Goal: Transaction & Acquisition: Purchase product/service

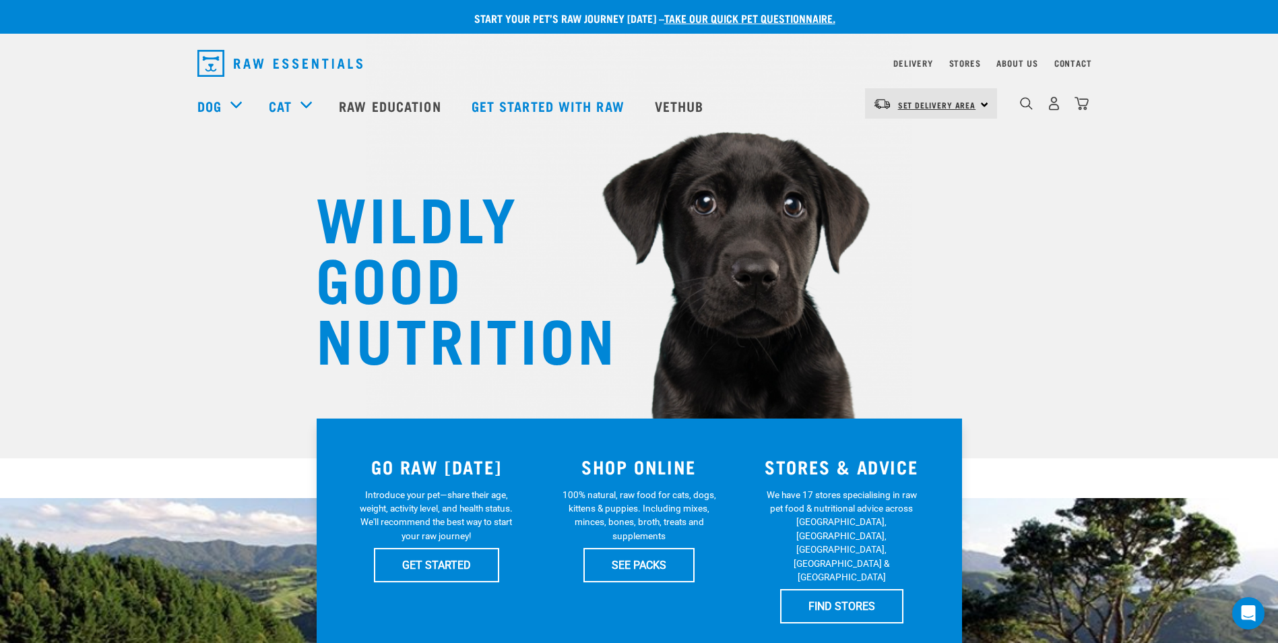
click at [920, 104] on span "Set Delivery Area" at bounding box center [937, 104] width 78 height 5
click at [904, 144] on link "[GEOGRAPHIC_DATA]" at bounding box center [929, 142] width 129 height 30
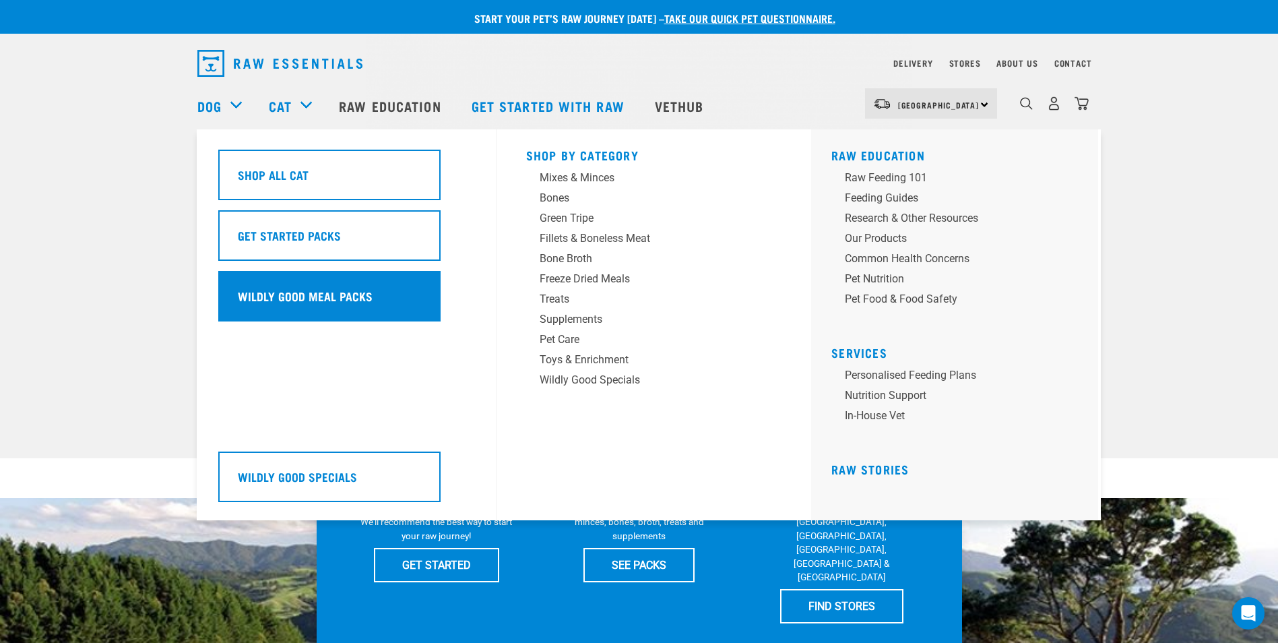
click at [334, 286] on div "Wildly Good Meal Packs" at bounding box center [329, 296] width 222 height 51
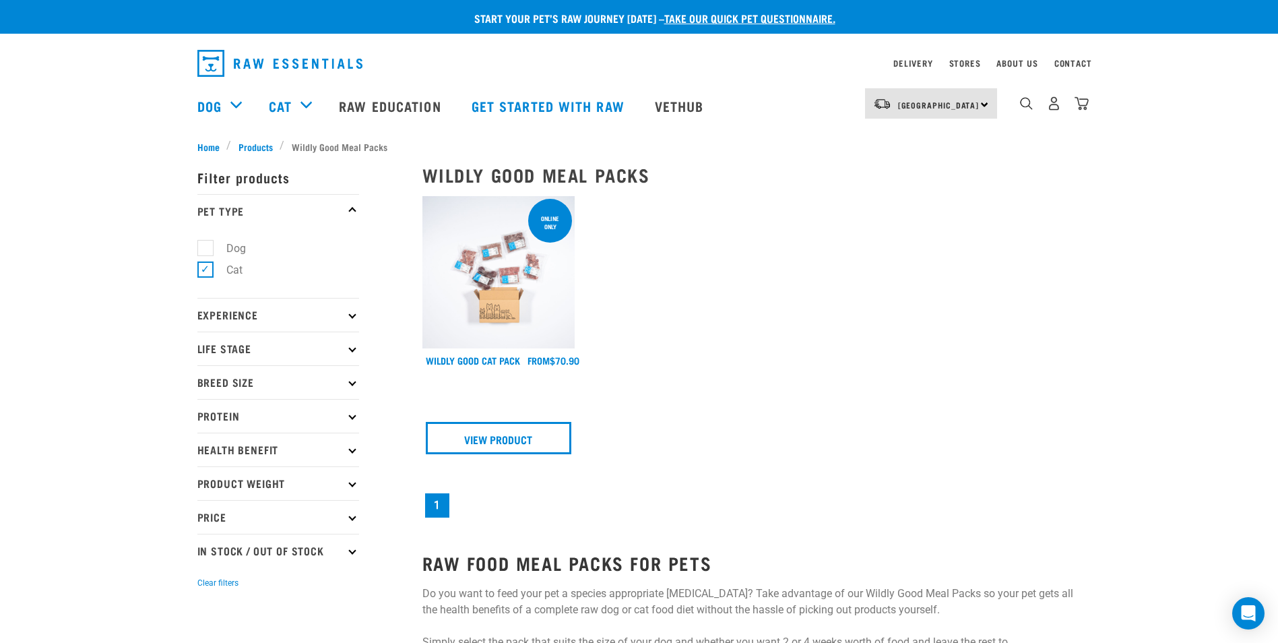
click at [205, 247] on label "Dog" at bounding box center [228, 248] width 46 height 17
click at [201, 247] on input "Dog" at bounding box center [201, 245] width 9 height 9
checkbox input "true"
click at [205, 266] on label "Cat" at bounding box center [226, 269] width 43 height 17
click at [204, 266] on input "Cat" at bounding box center [201, 267] width 9 height 9
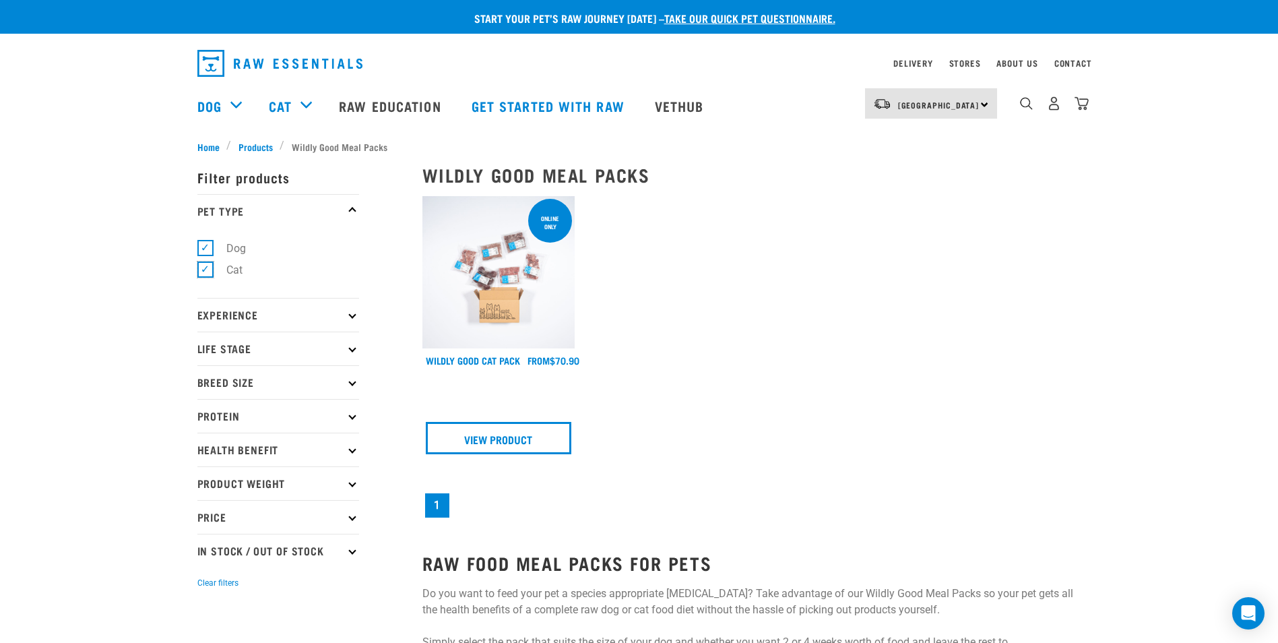
checkbox input "false"
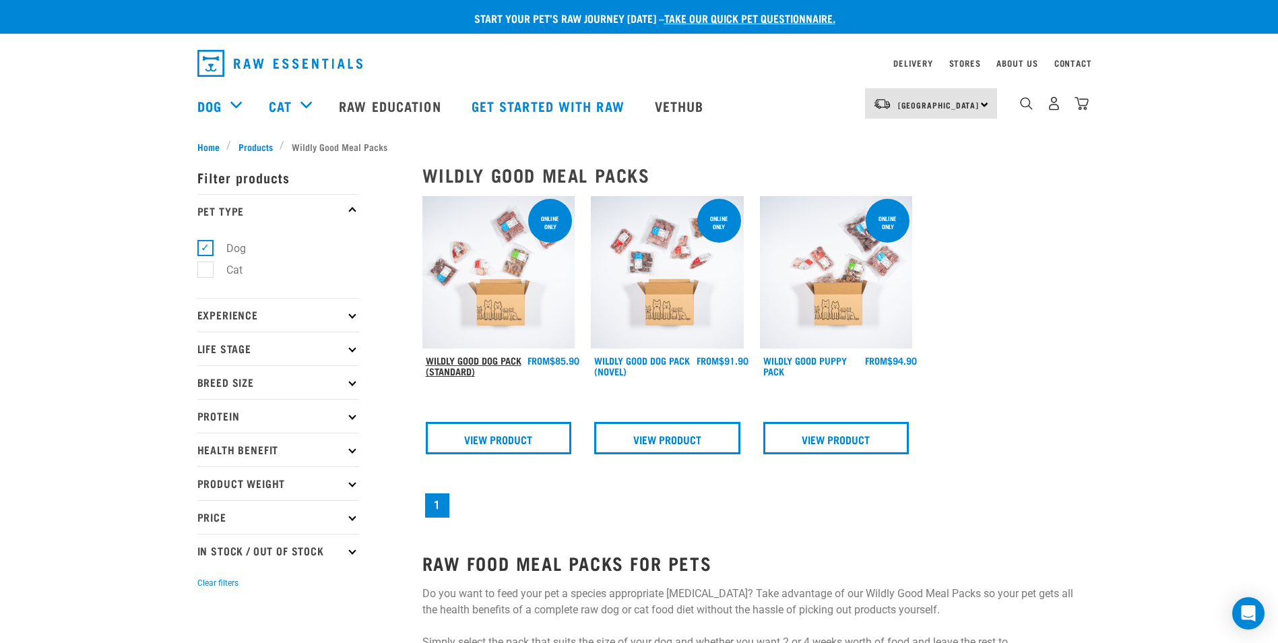
click at [474, 370] on link "Wildly Good Dog Pack (Standard)" at bounding box center [474, 365] width 96 height 15
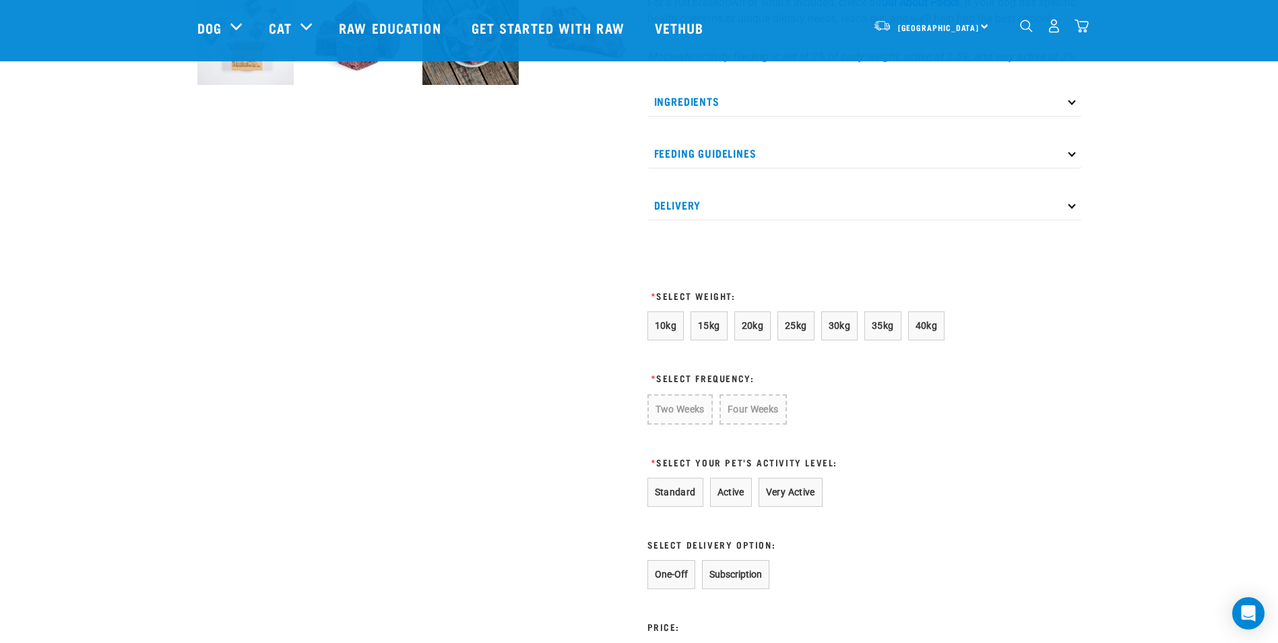
scroll to position [557, 0]
click at [842, 332] on span "30kg" at bounding box center [840, 326] width 22 height 11
click at [676, 424] on button "Two Weeks" at bounding box center [680, 409] width 64 height 29
click at [666, 506] on button "Standard" at bounding box center [676, 491] width 56 height 29
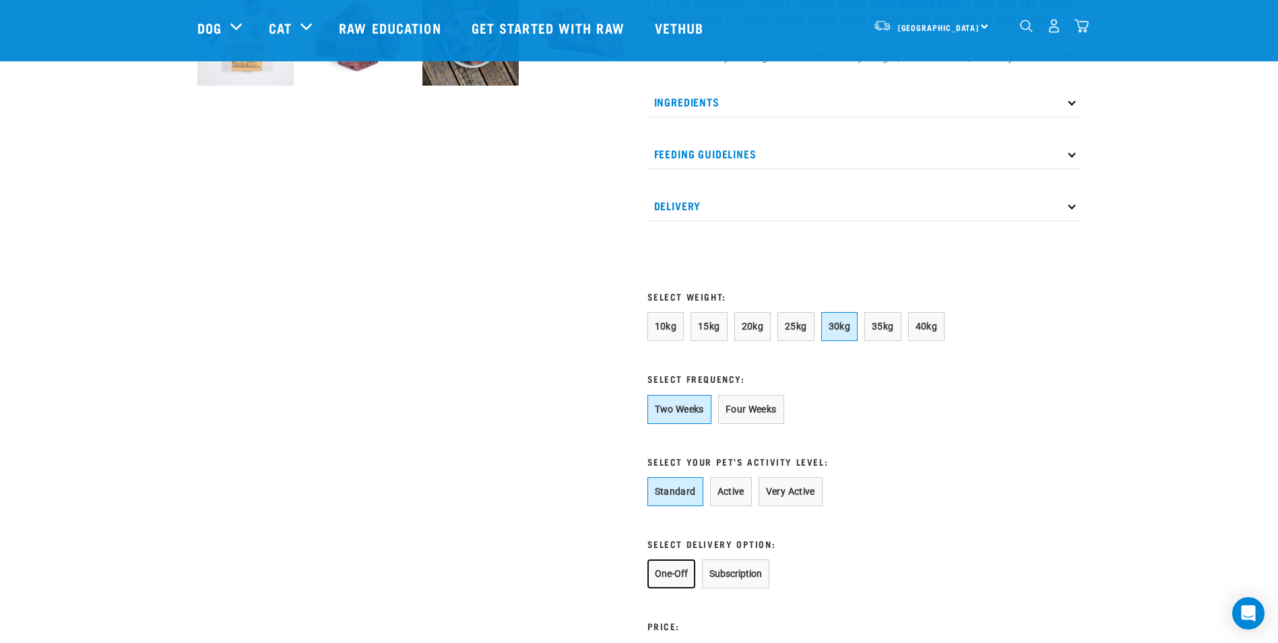
click at [668, 587] on button "One-Off" at bounding box center [672, 573] width 48 height 29
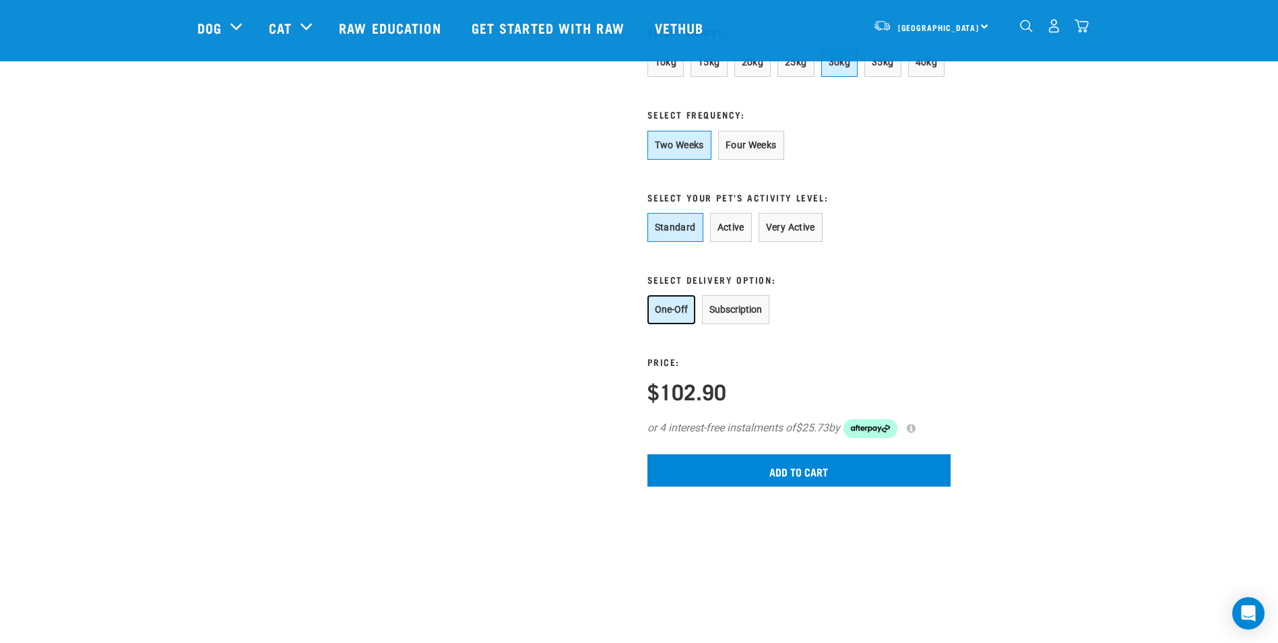
scroll to position [821, 0]
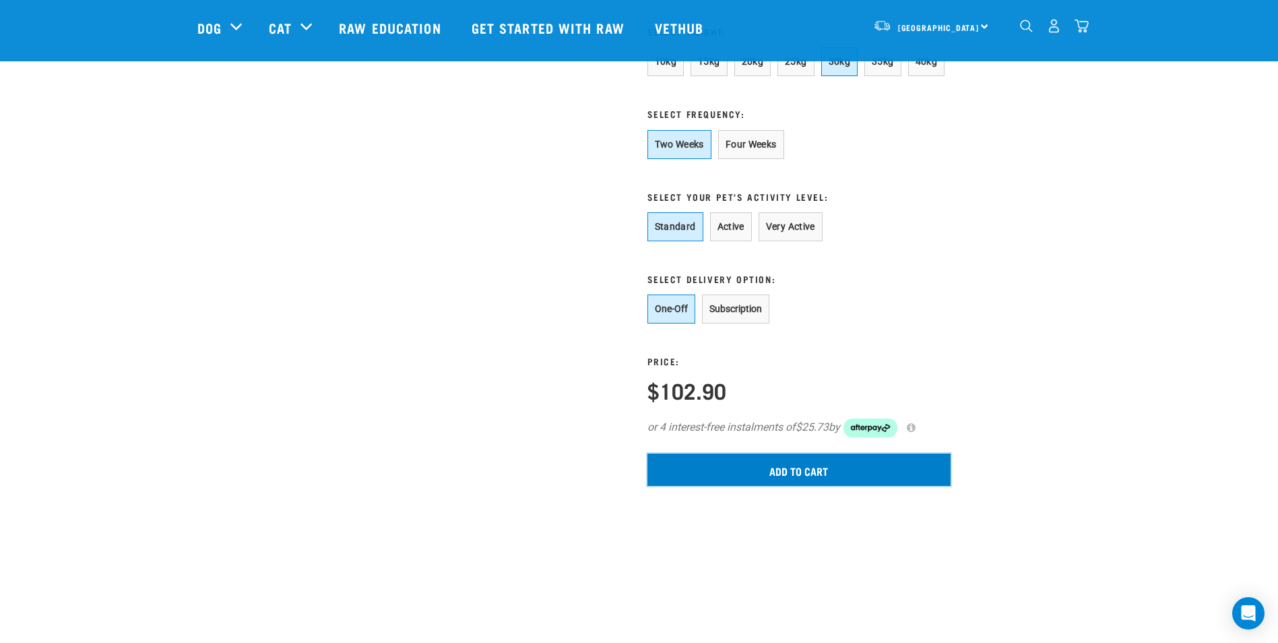
click at [814, 486] on input "Add to cart" at bounding box center [799, 470] width 303 height 32
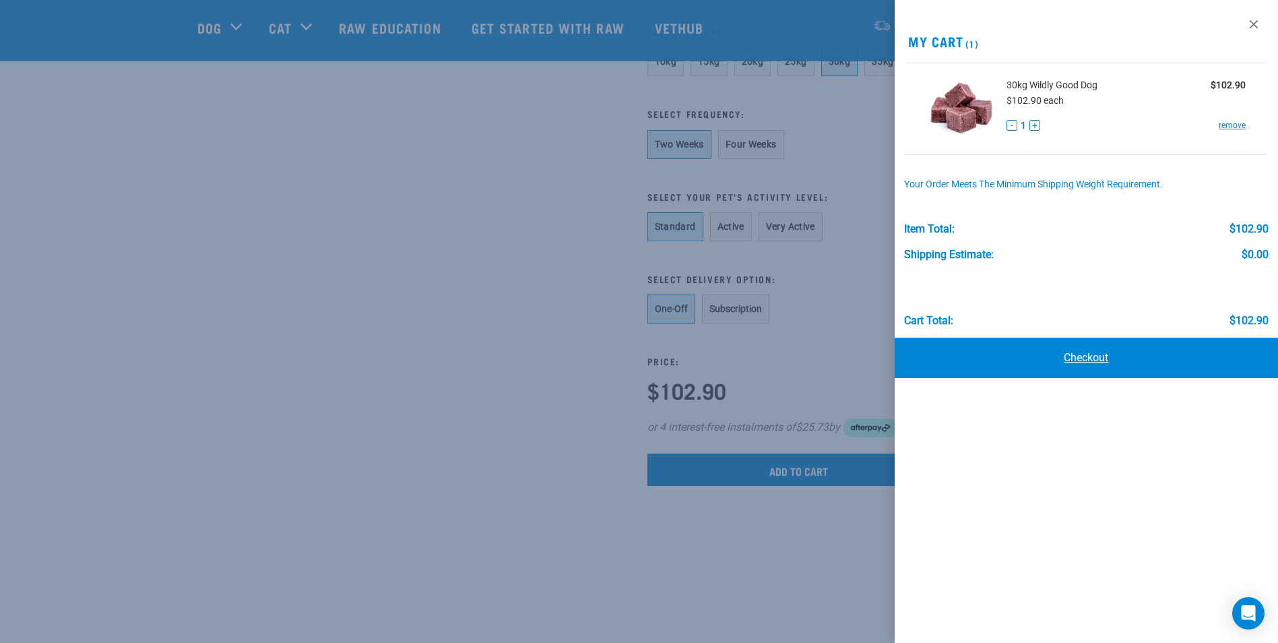
click at [1078, 358] on link "Checkout" at bounding box center [1086, 358] width 383 height 40
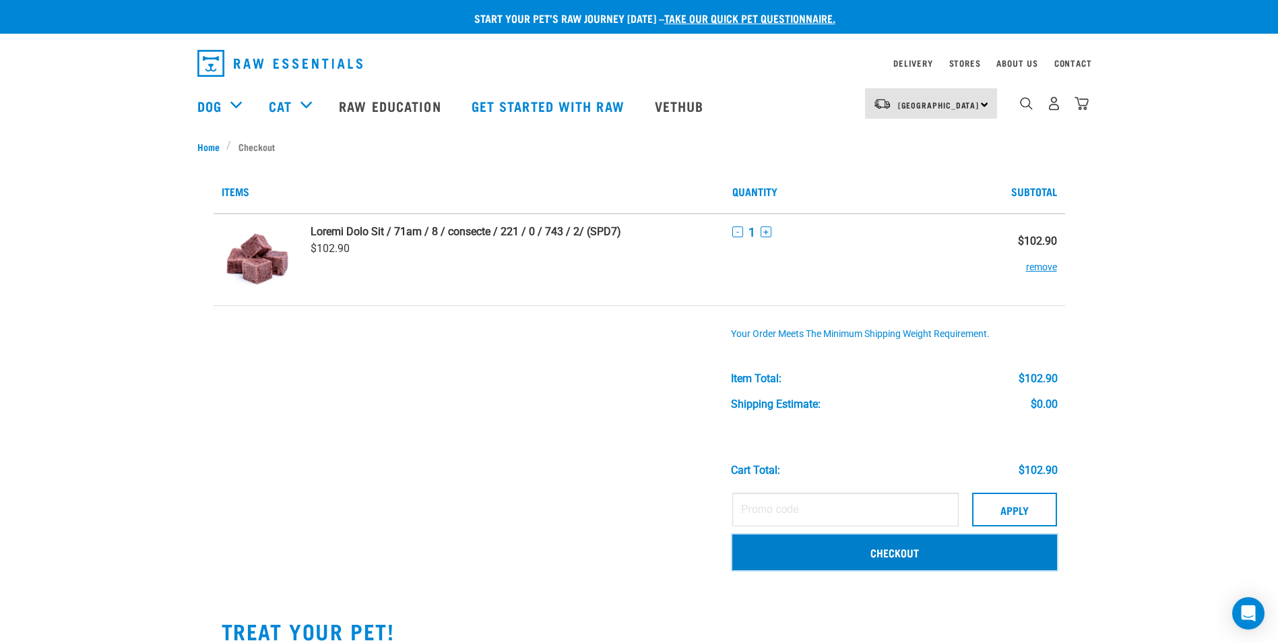
click at [905, 557] on link "Checkout" at bounding box center [895, 551] width 325 height 35
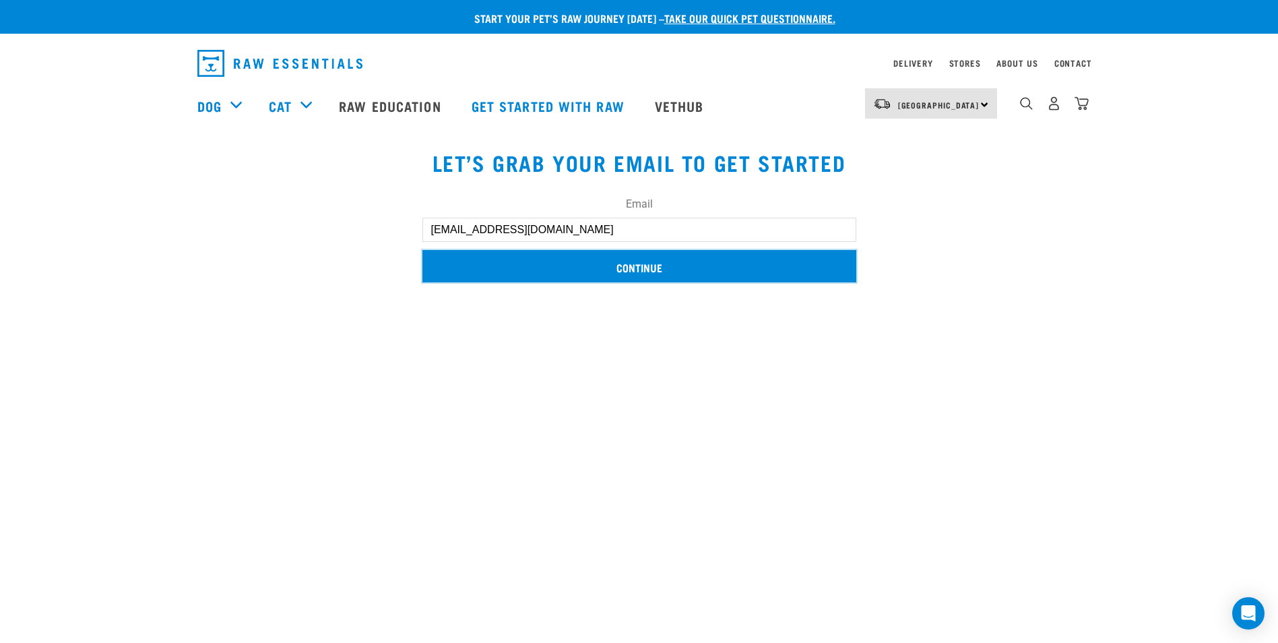
click at [632, 273] on input "Continue" at bounding box center [640, 266] width 434 height 32
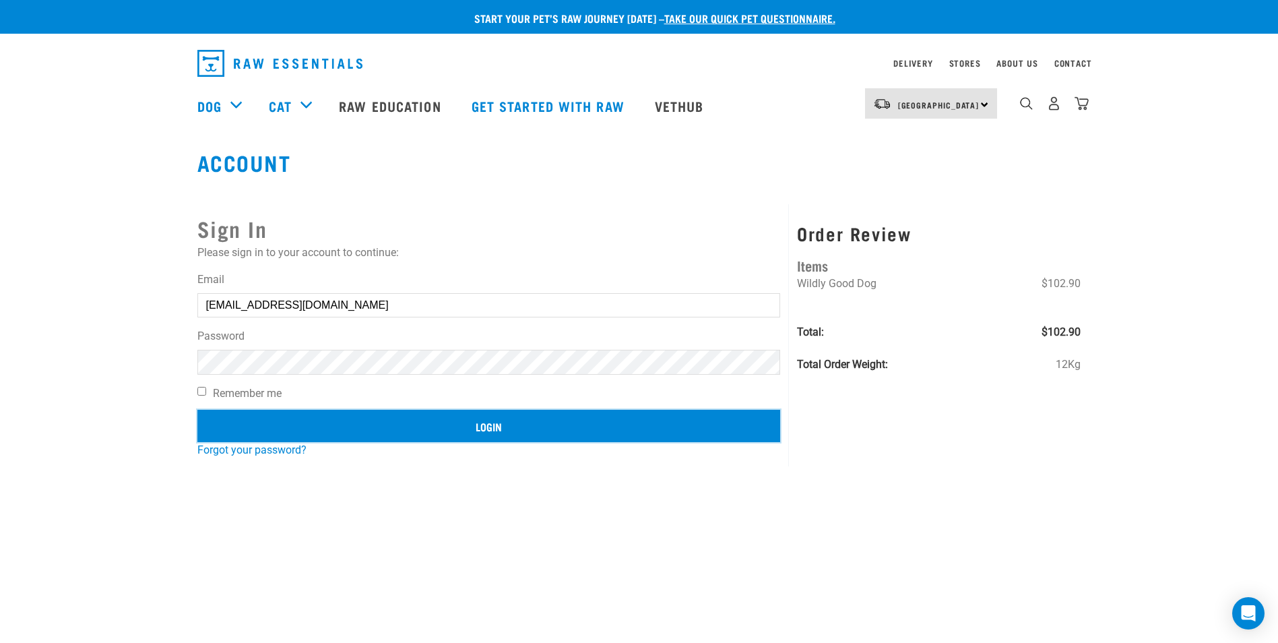
click at [487, 431] on input "Login" at bounding box center [489, 426] width 584 height 32
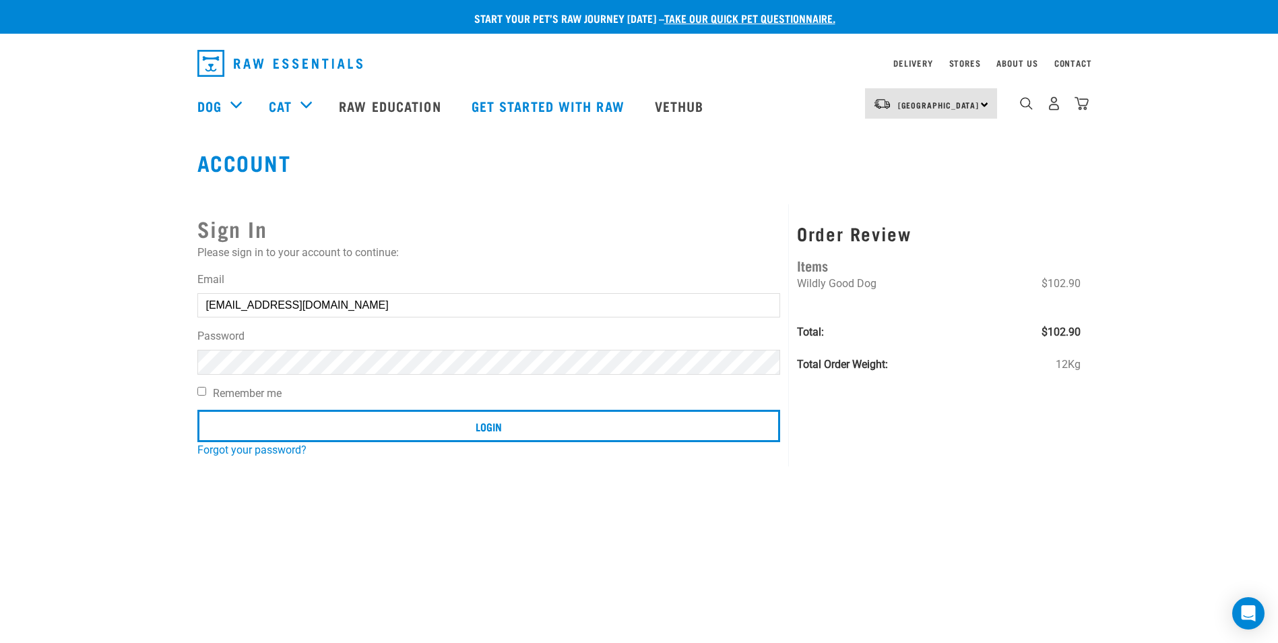
click at [31, 296] on button "delete" at bounding box center [24, 288] width 13 height 13
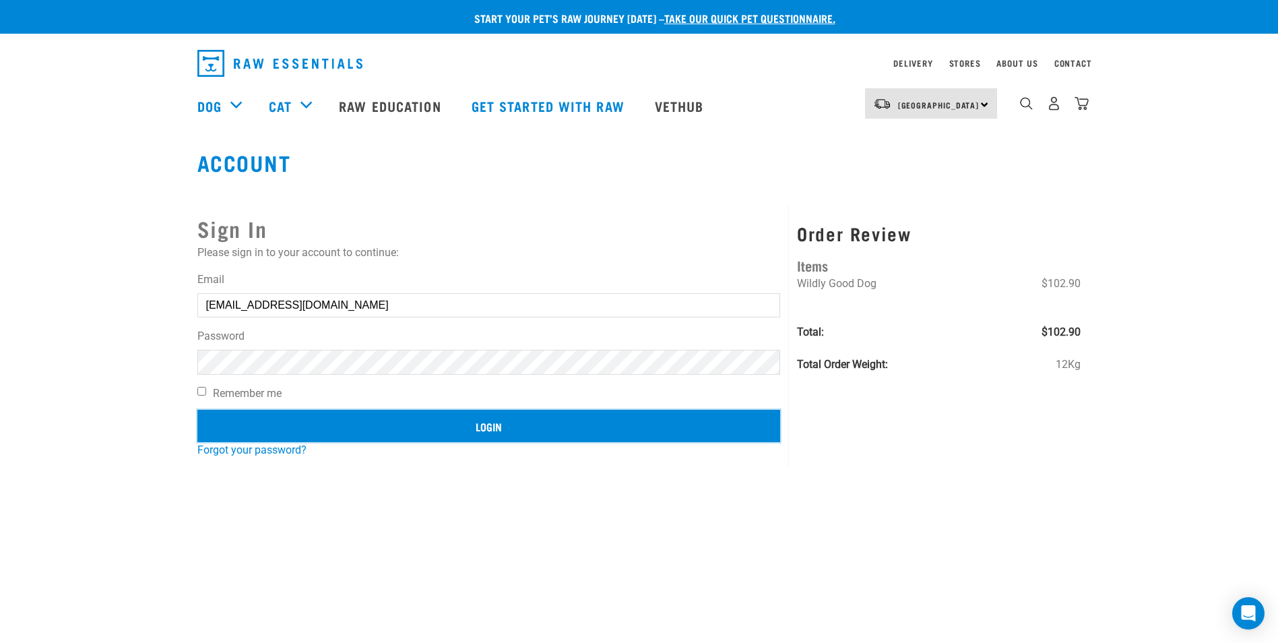
click at [454, 431] on input "Login" at bounding box center [489, 426] width 584 height 32
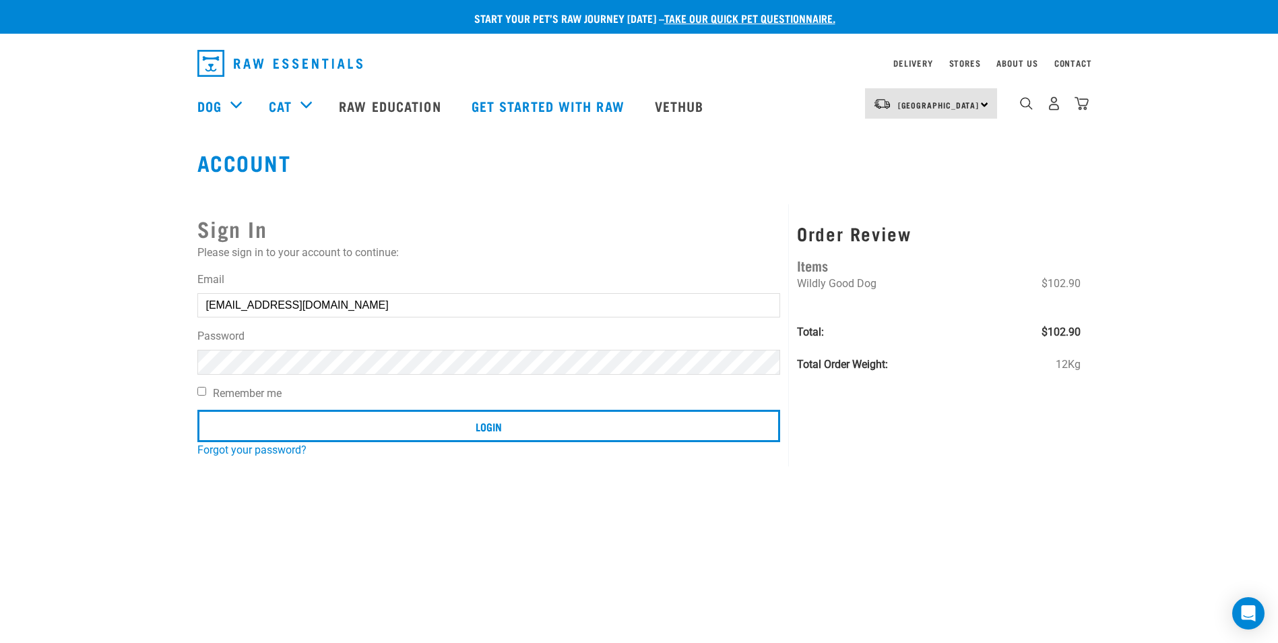
click at [31, 296] on button "delete" at bounding box center [24, 288] width 13 height 13
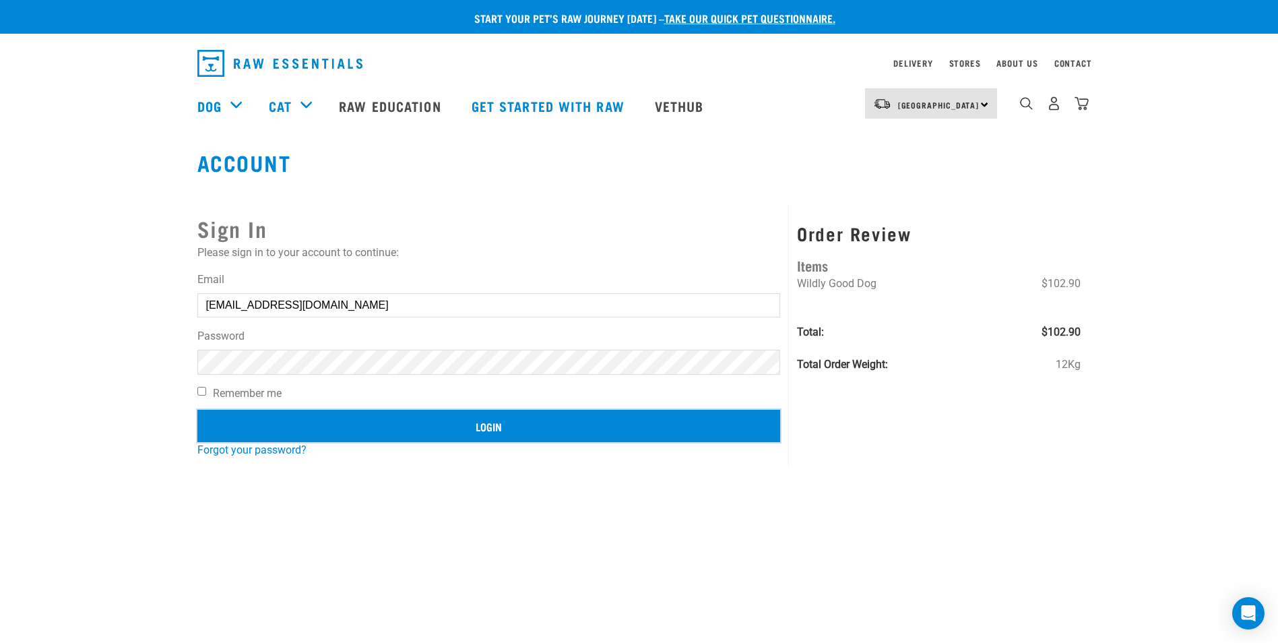
click at [520, 423] on input "Login" at bounding box center [489, 426] width 584 height 32
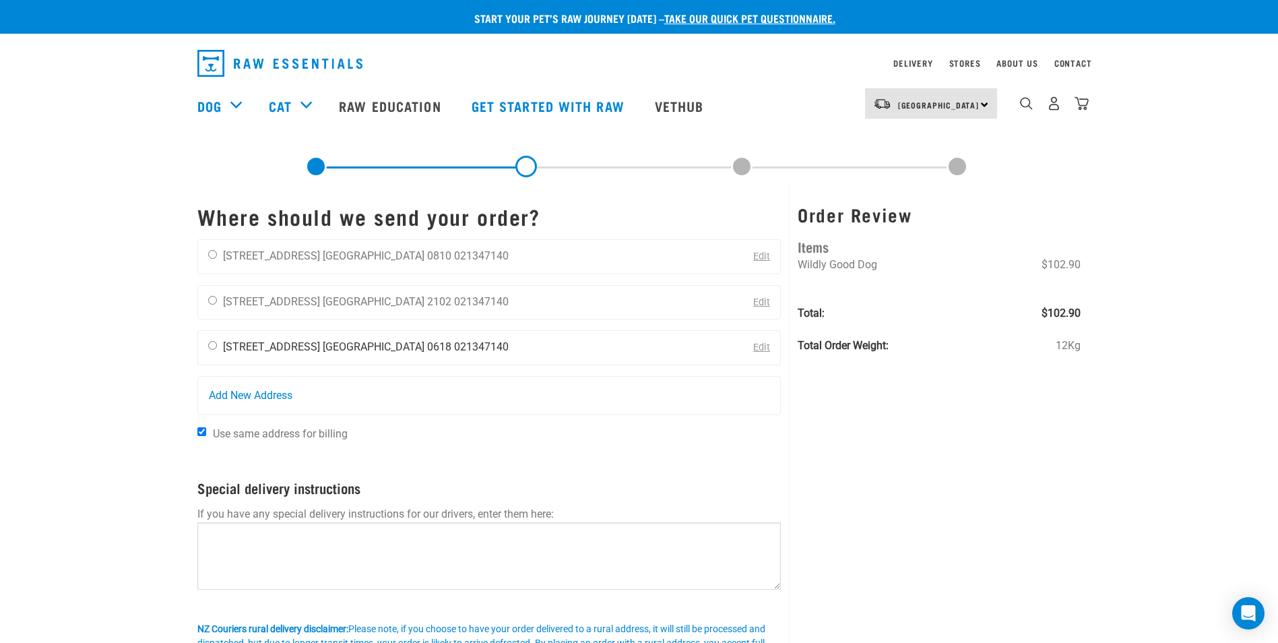
click at [216, 344] on input "radio" at bounding box center [212, 345] width 9 height 9
radio input "true"
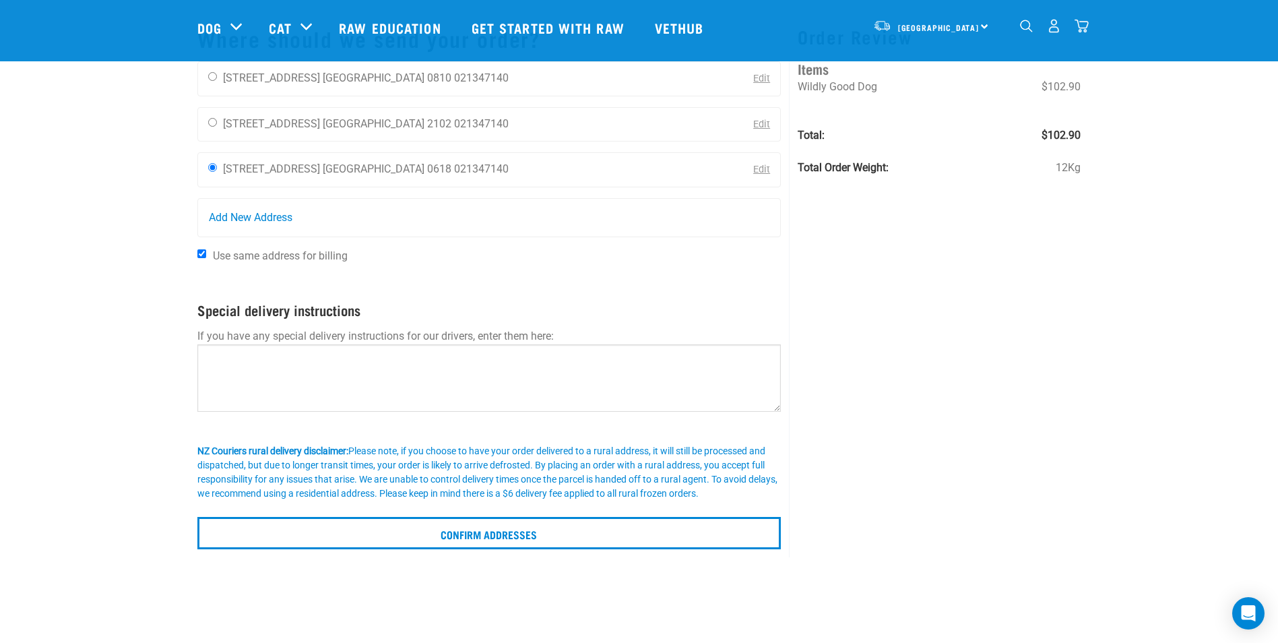
scroll to position [78, 0]
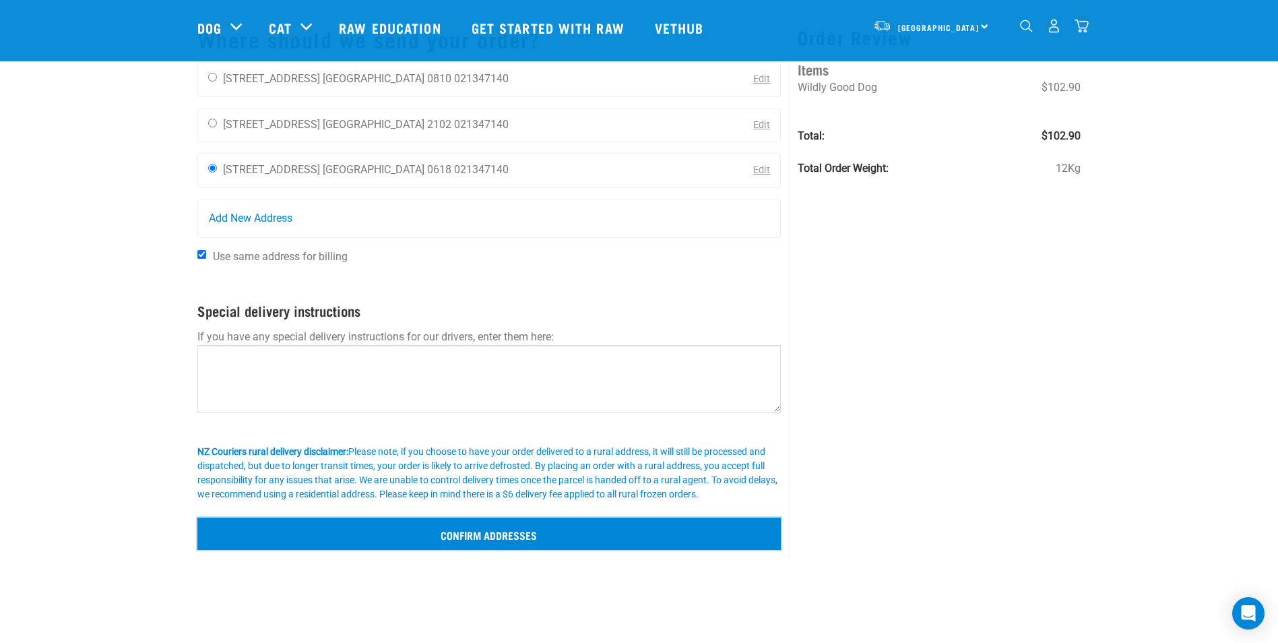
click at [566, 528] on input "Confirm addresses" at bounding box center [489, 534] width 584 height 32
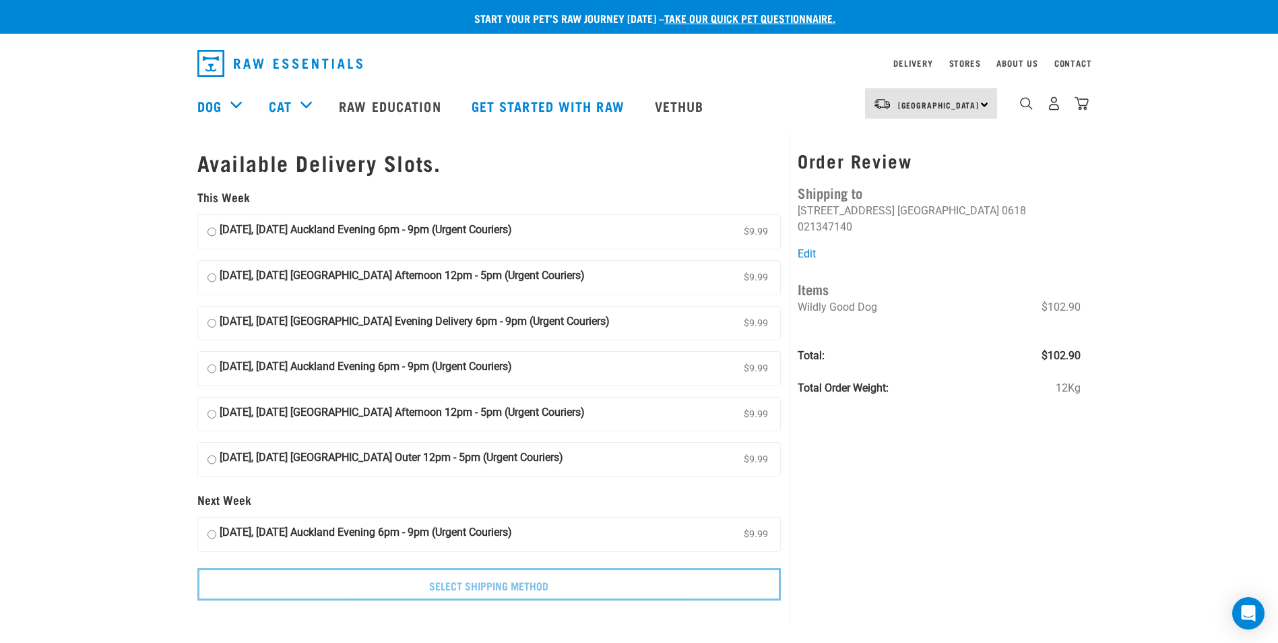
click at [214, 282] on input "13 August, Wednesday Auckland Afternoon 12pm - 5pm (Urgent Couriers) $9.99" at bounding box center [212, 278] width 9 height 20
radio input "true"
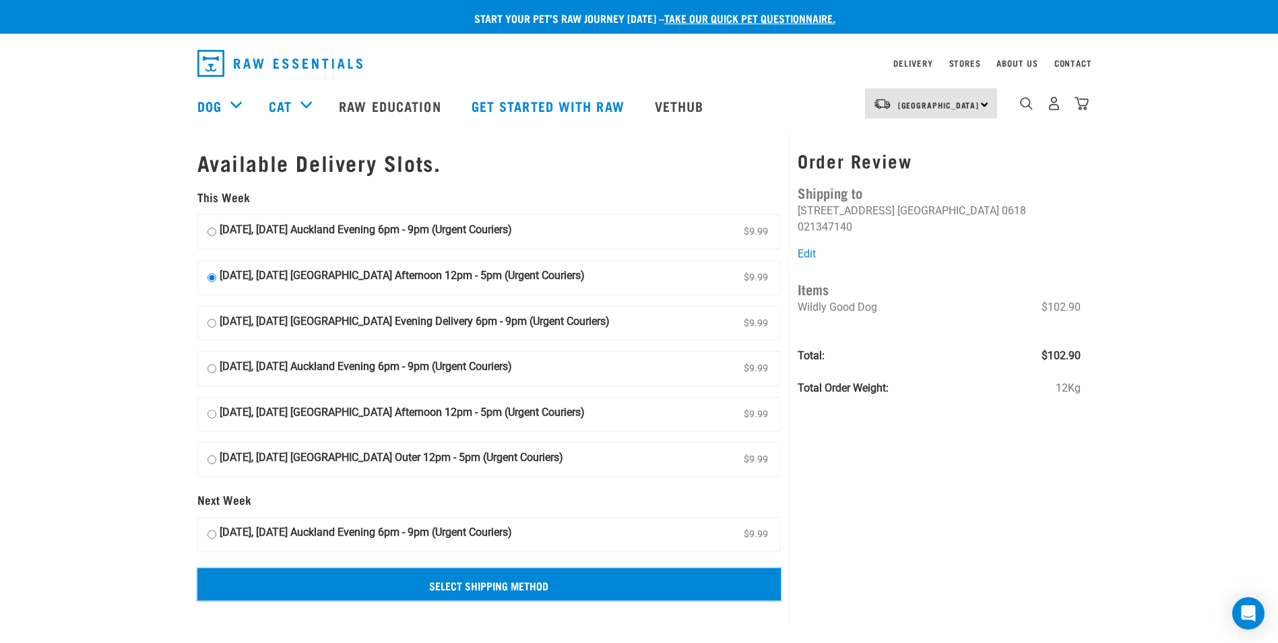
click at [519, 584] on input "Select Shipping Method" at bounding box center [489, 584] width 584 height 32
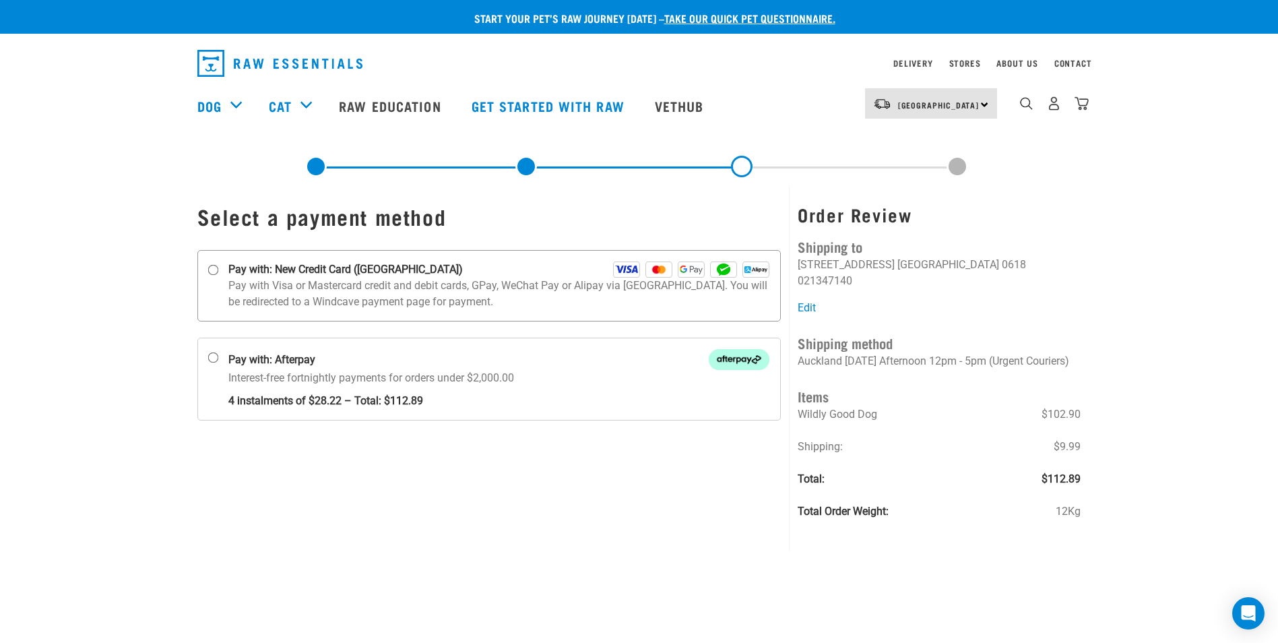
click at [212, 267] on input "Pay with: New Credit Card ([GEOGRAPHIC_DATA])" at bounding box center [213, 270] width 11 height 11
radio input "true"
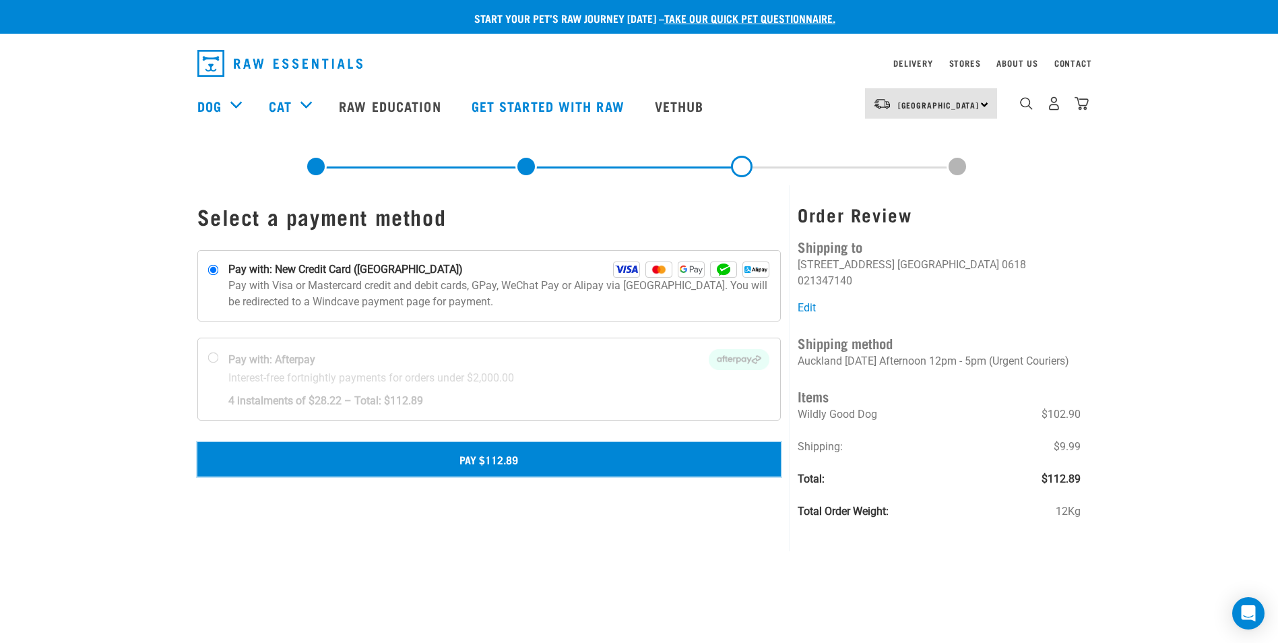
click at [477, 458] on button "Pay $112.89" at bounding box center [489, 459] width 584 height 34
